Goal: Navigation & Orientation: Find specific page/section

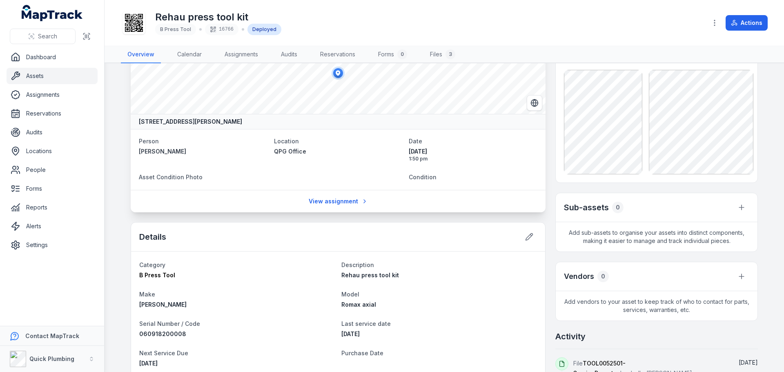
scroll to position [82, 0]
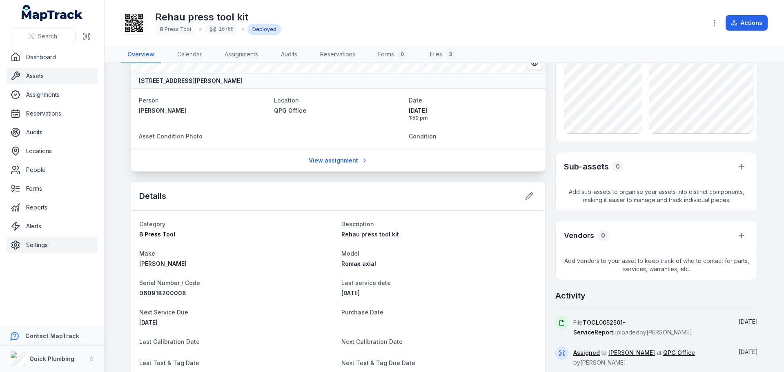
click at [48, 243] on link "Settings" at bounding box center [52, 245] width 91 height 16
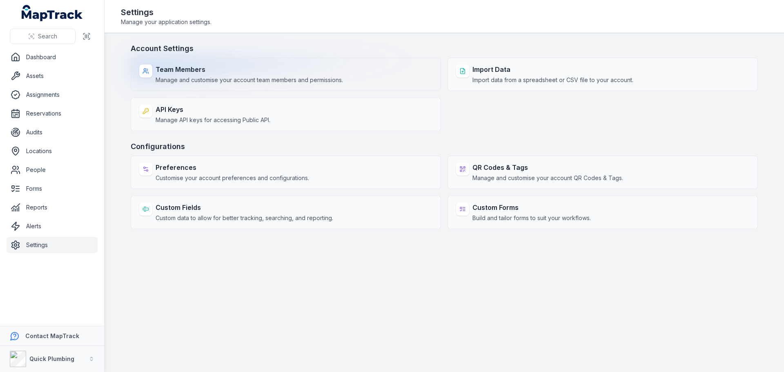
click at [207, 73] on strong "Team Members" at bounding box center [249, 70] width 187 height 10
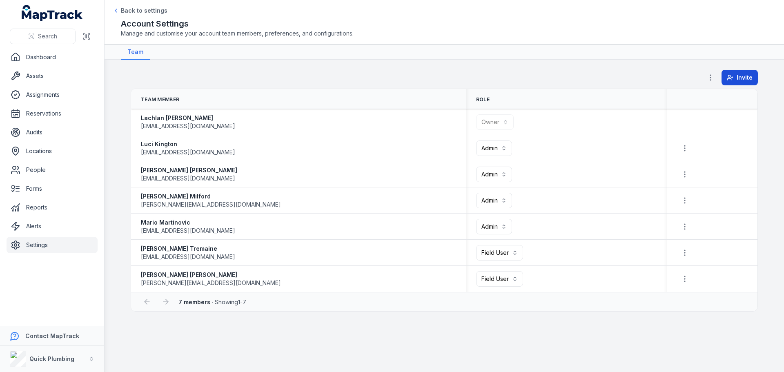
click at [740, 78] on span "Invite" at bounding box center [745, 77] width 16 height 8
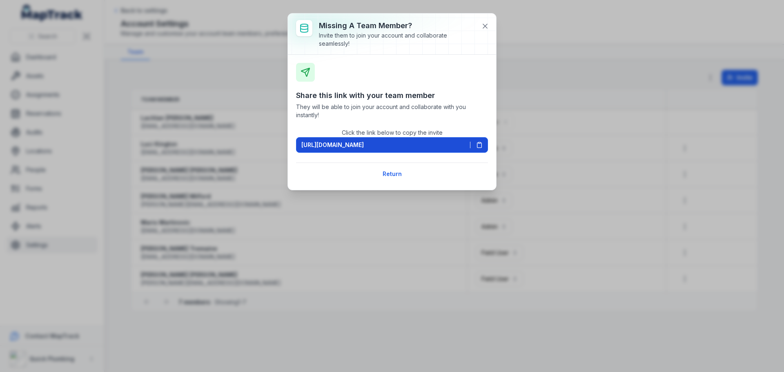
click at [477, 145] on icon at bounding box center [479, 145] width 4 height 5
click at [396, 178] on button "Return" at bounding box center [392, 174] width 30 height 16
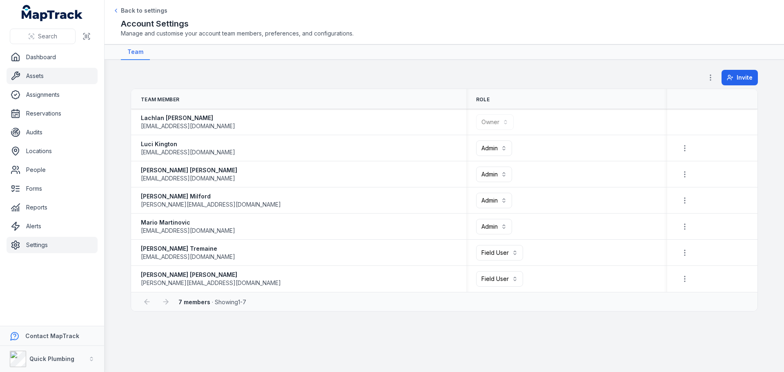
click at [42, 75] on link "Assets" at bounding box center [52, 76] width 91 height 16
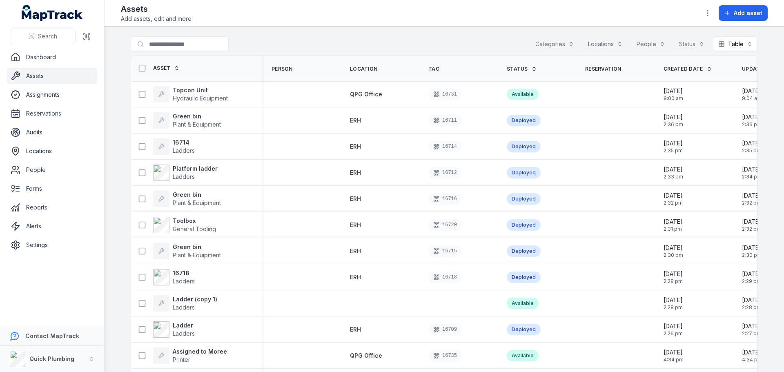
click at [550, 45] on button "Categories" at bounding box center [554, 44] width 49 height 16
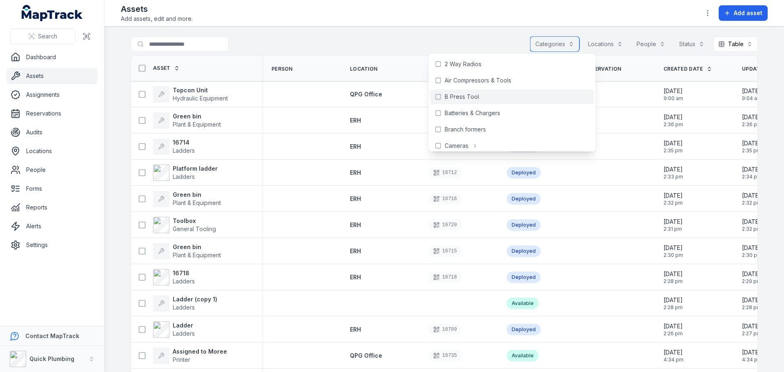
scroll to position [41, 0]
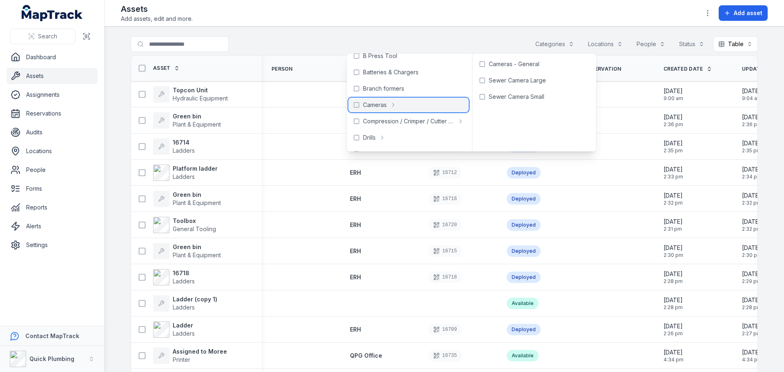
click at [378, 106] on span "Cameras" at bounding box center [375, 105] width 24 height 8
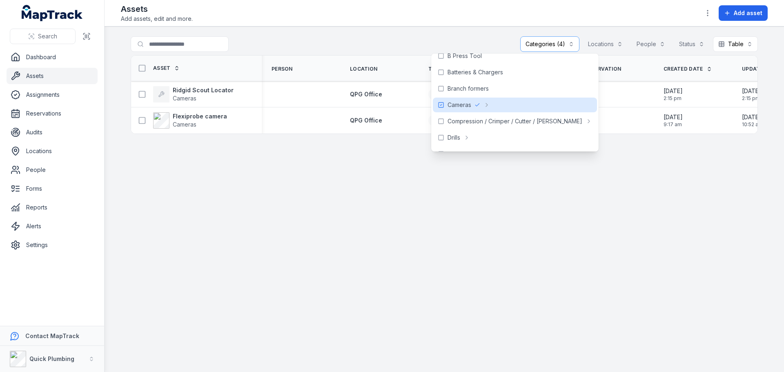
click at [406, 207] on main "**********" at bounding box center [444, 199] width 679 height 345
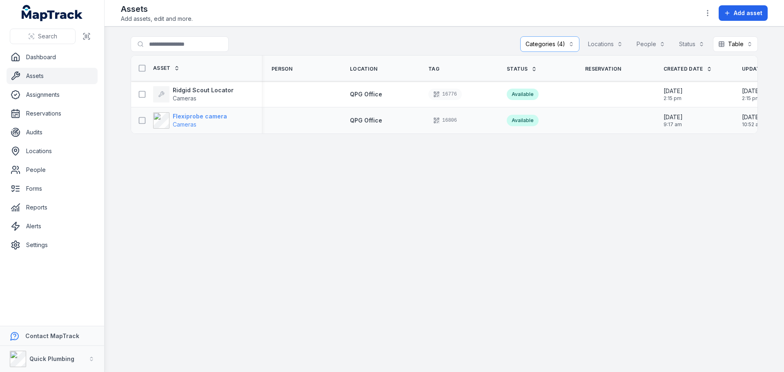
click at [180, 113] on strong "Flexiprobe camera" at bounding box center [200, 116] width 54 height 8
